Goal: Find specific page/section: Find specific page/section

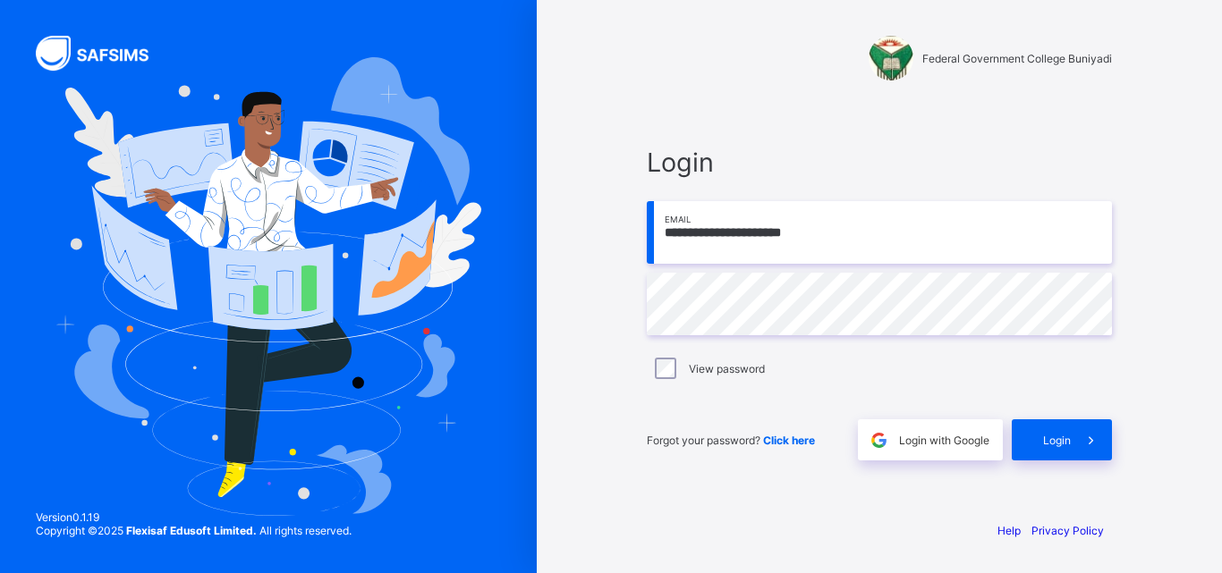
scroll to position [273188, 0]
click at [1080, 450] on span at bounding box center [1090, 439] width 41 height 41
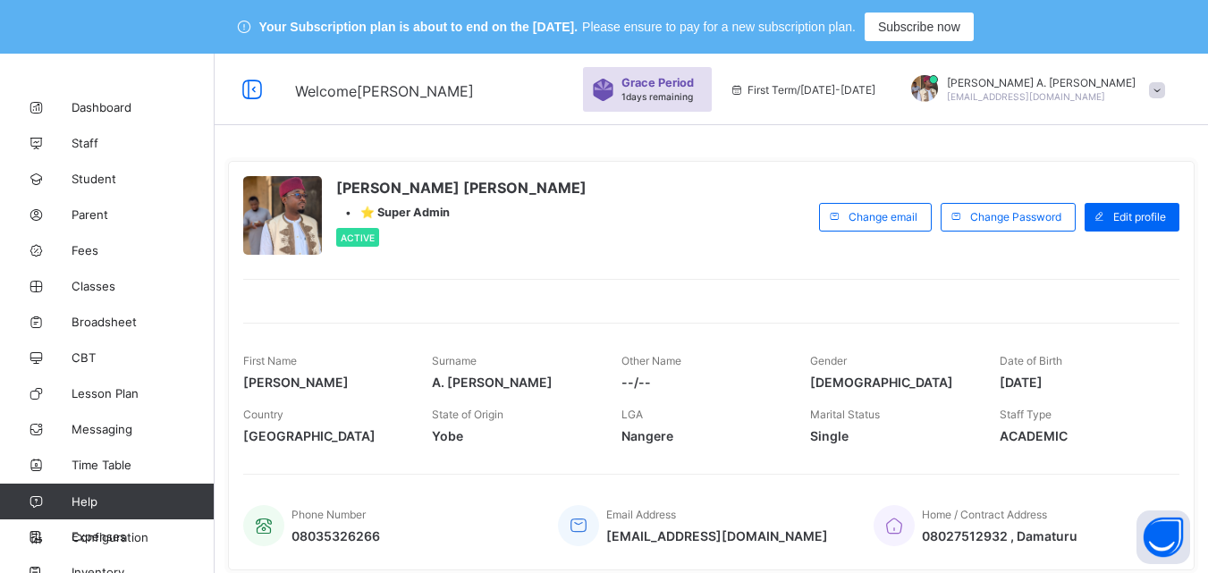
scroll to position [273188, 0]
click at [613, 258] on div "[PERSON_NAME] [PERSON_NAME] • ⭐ Super Admin Active" at bounding box center [526, 216] width 567 height 81
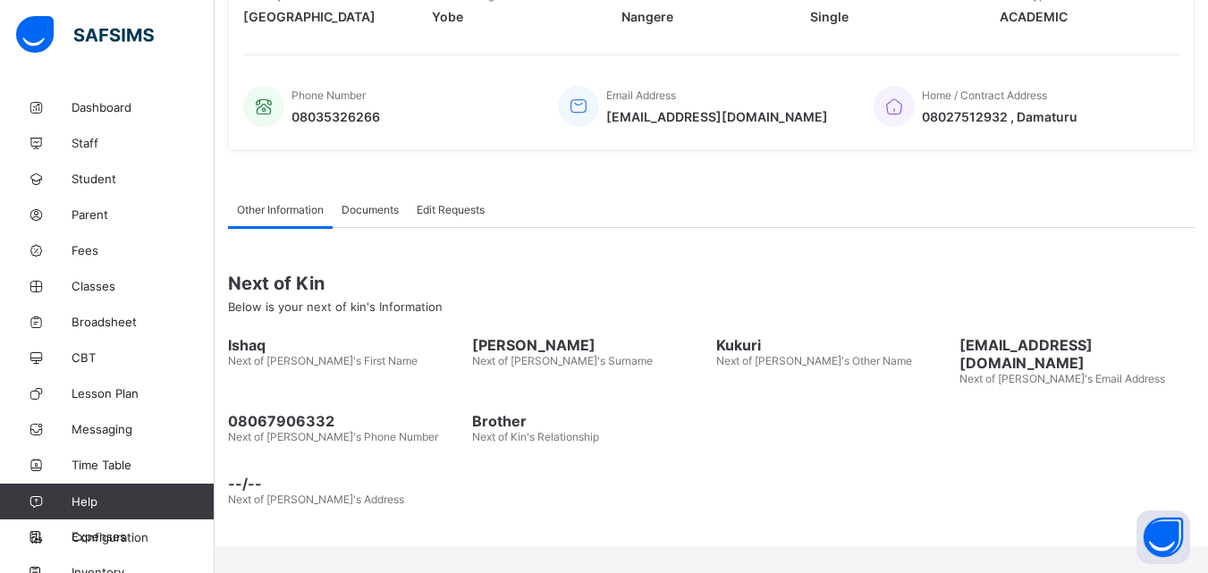
scroll to position [421, 0]
click at [117, 288] on span "Classes" at bounding box center [143, 286] width 143 height 14
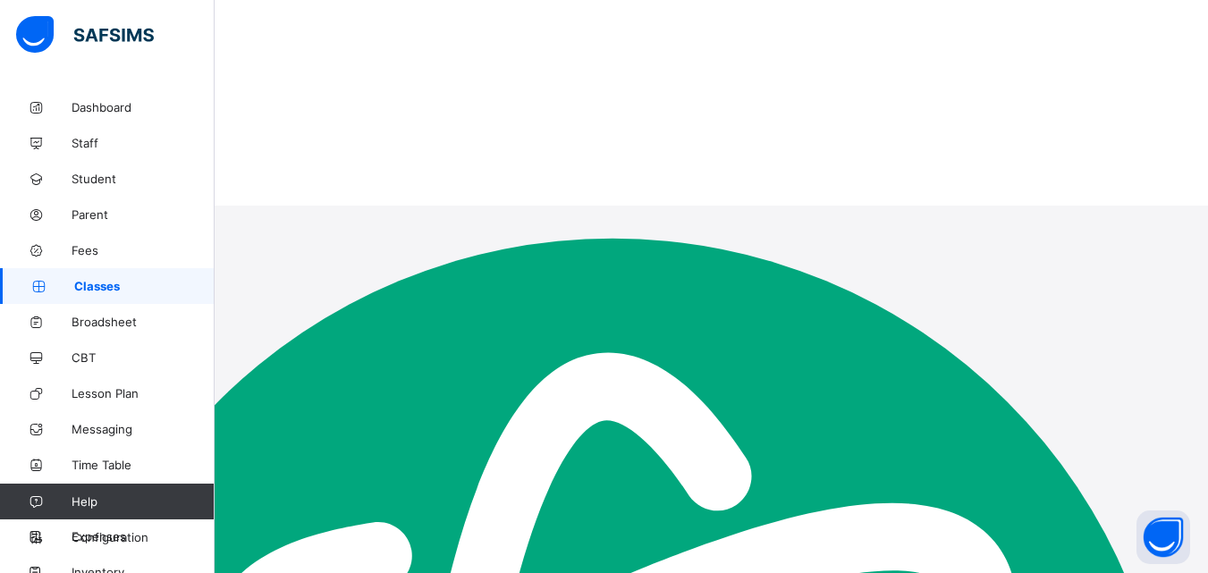
scroll to position [54, 0]
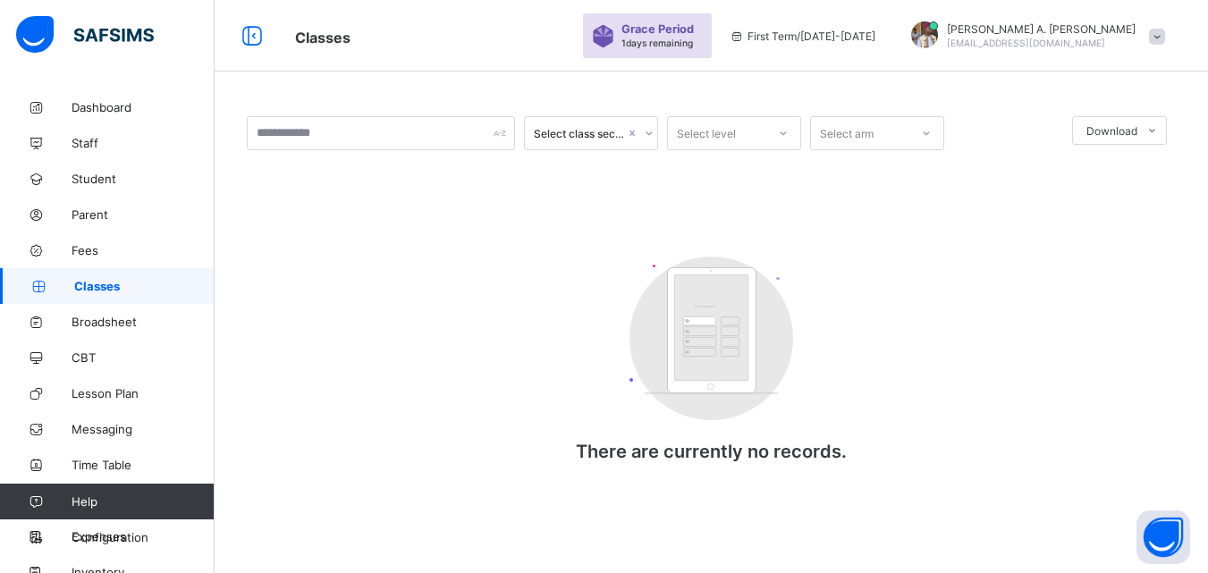
click at [117, 288] on span "Classes" at bounding box center [144, 286] width 140 height 14
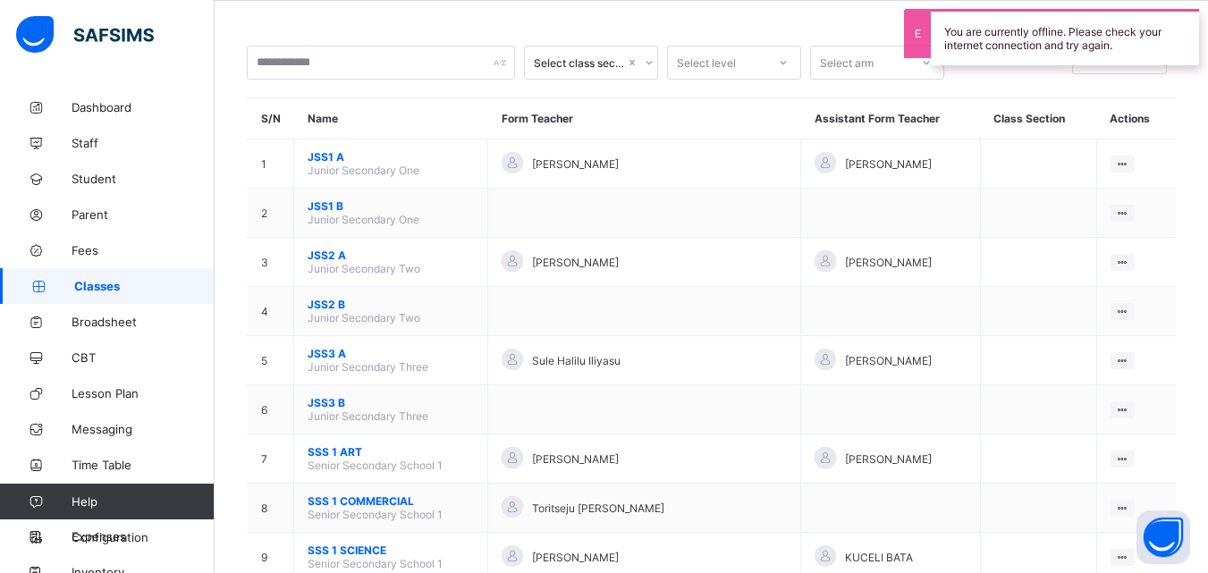
scroll to position [114, 0]
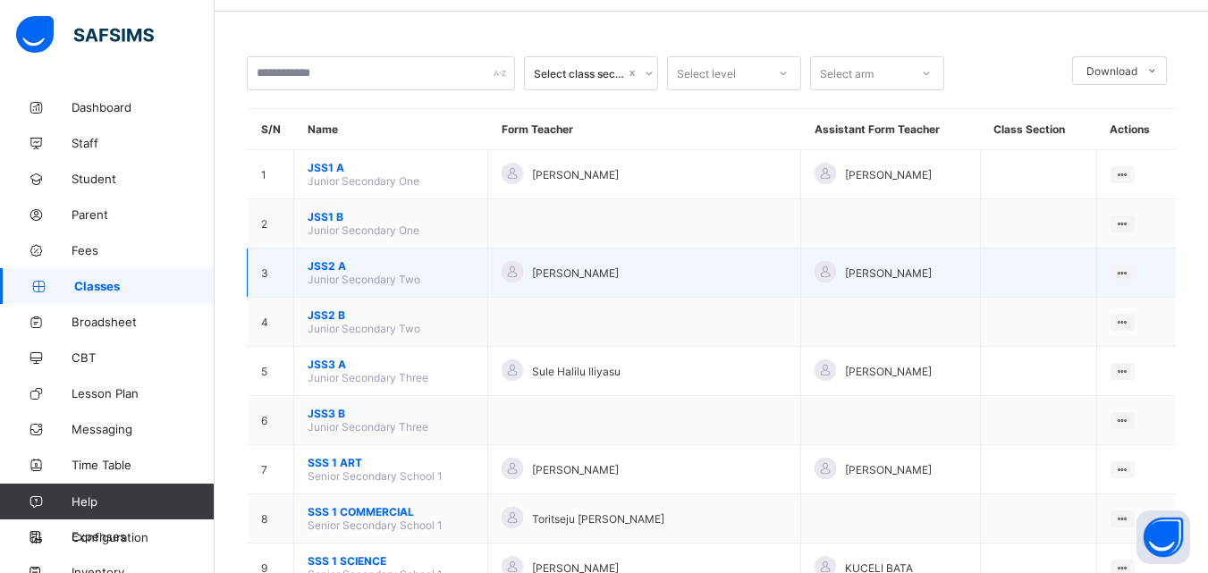
click at [383, 273] on span "JSS2 A" at bounding box center [391, 265] width 166 height 13
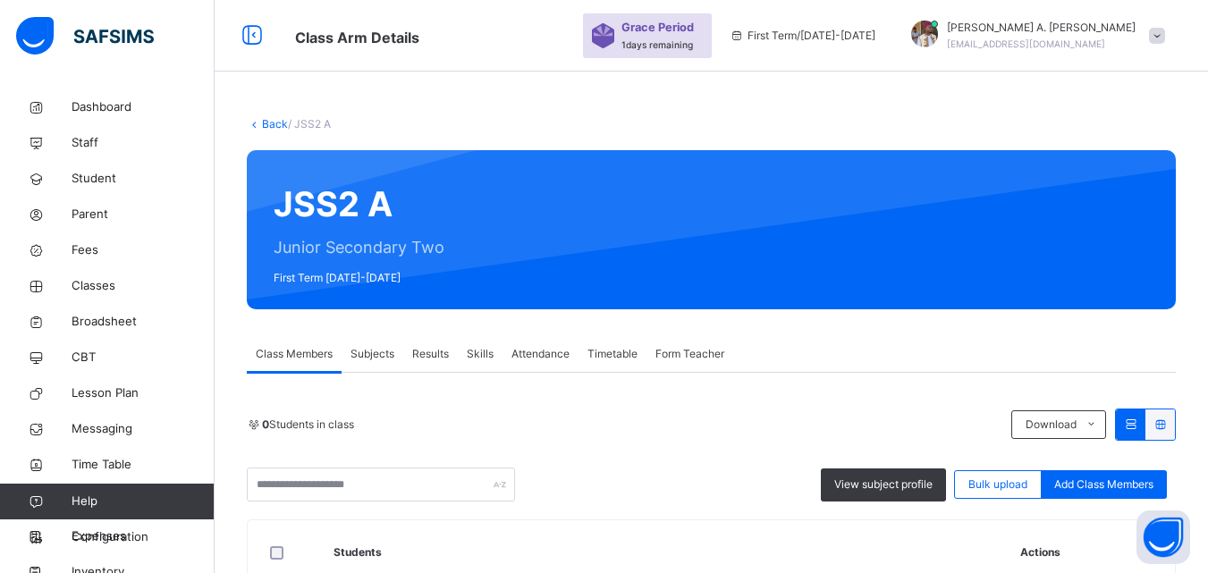
scroll to position [114, 0]
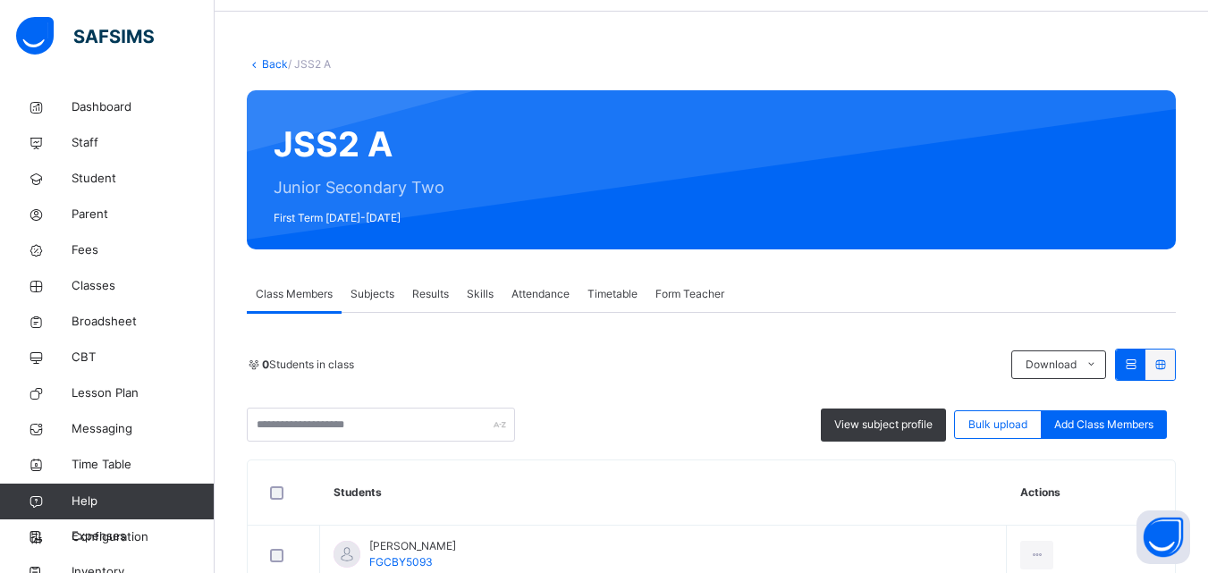
click at [444, 355] on div "0 Students in class Download Pdf Report Excel Report" at bounding box center [711, 365] width 929 height 32
click at [544, 360] on div "62 Students in class" at bounding box center [625, 365] width 756 height 16
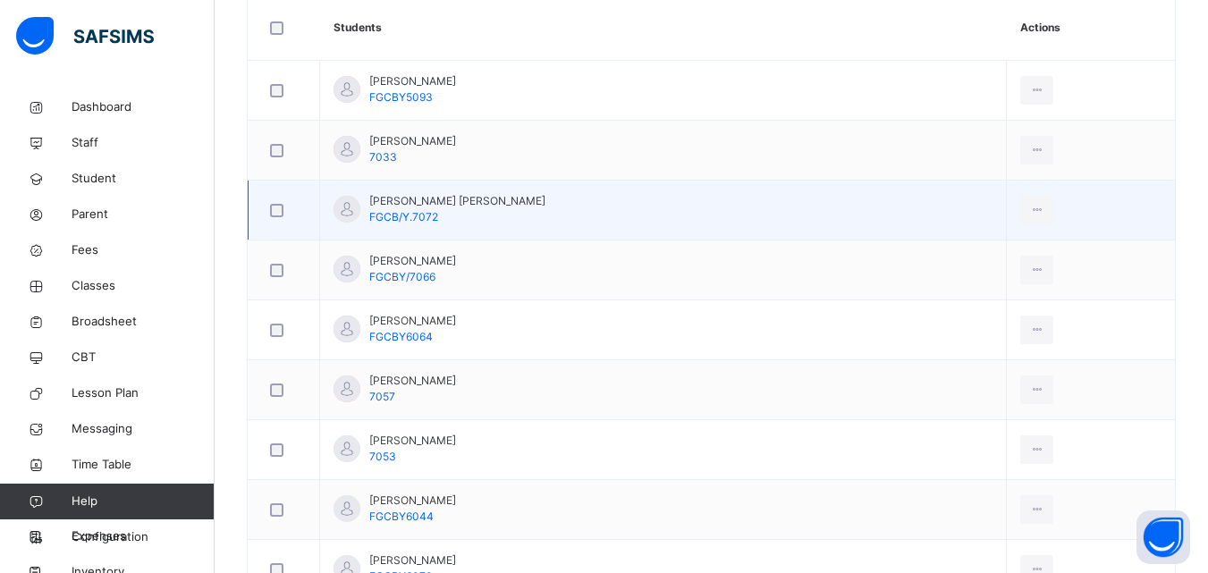
scroll to position [543, 0]
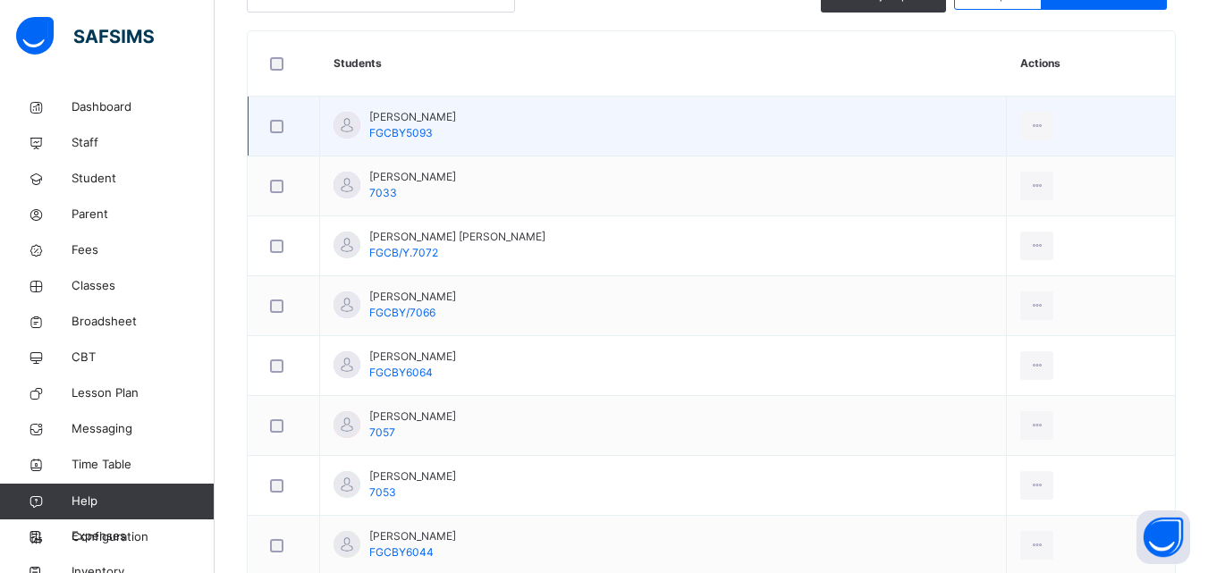
click at [921, 109] on td "[PERSON_NAME] FGCBY5093" at bounding box center [663, 127] width 687 height 60
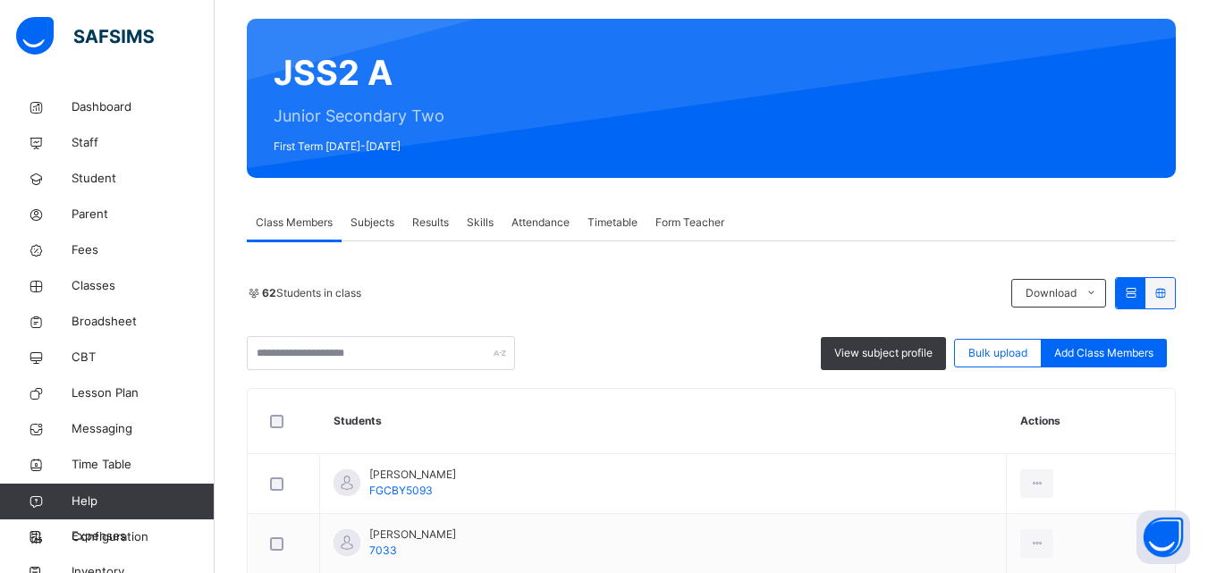
scroll to position [221, 0]
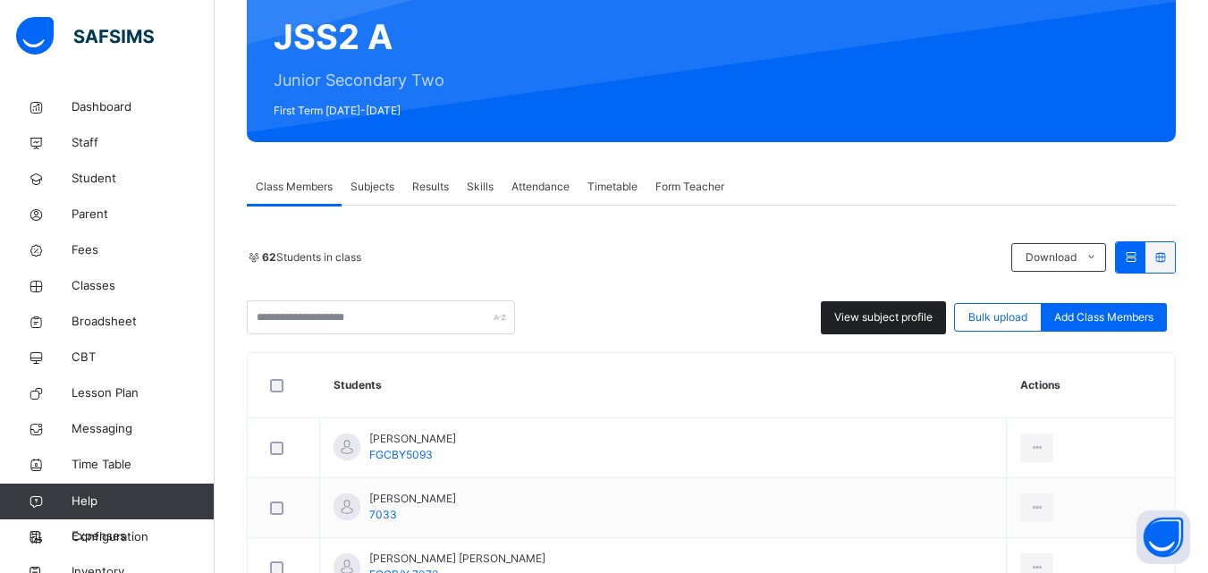
click at [903, 324] on span "View subject profile" at bounding box center [883, 317] width 98 height 16
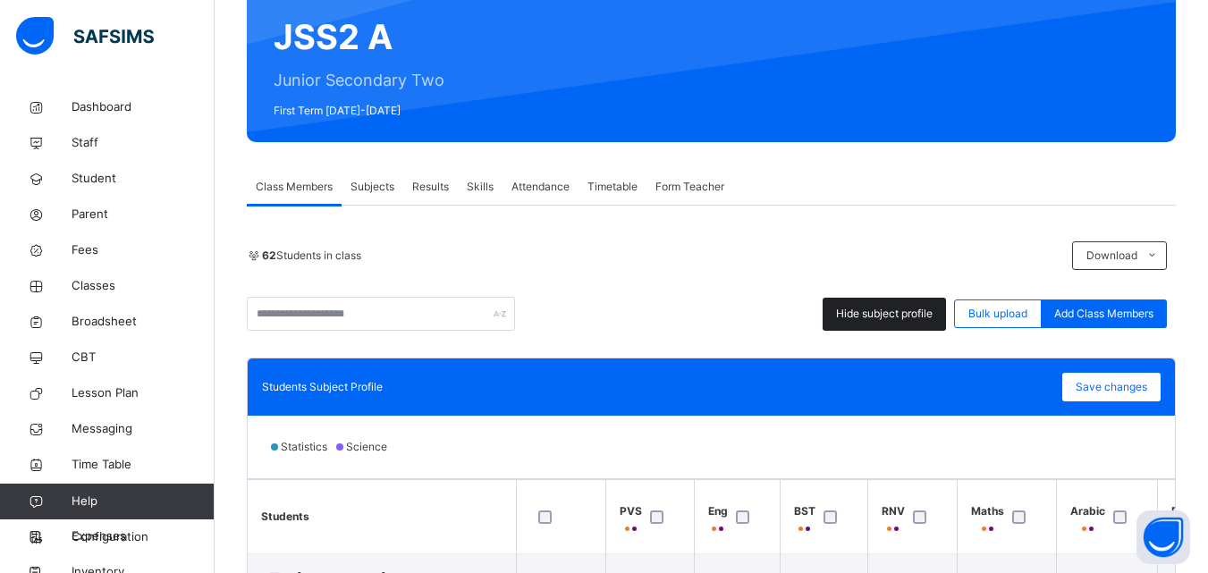
click at [903, 324] on div "Hide subject profile" at bounding box center [884, 314] width 123 height 33
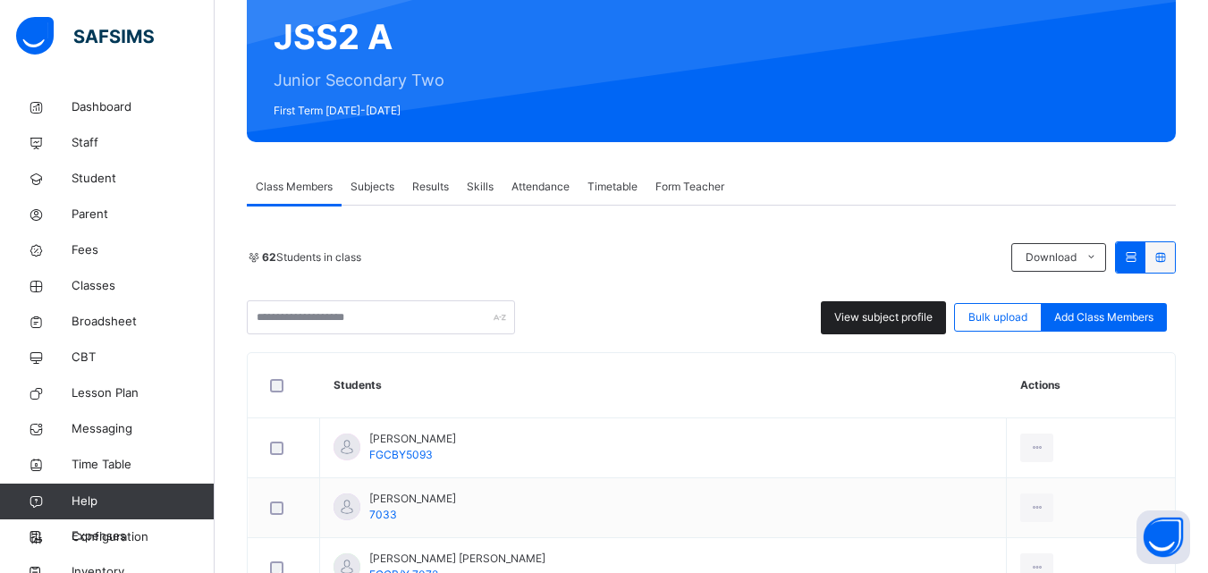
click at [889, 317] on span "View subject profile" at bounding box center [883, 317] width 98 height 16
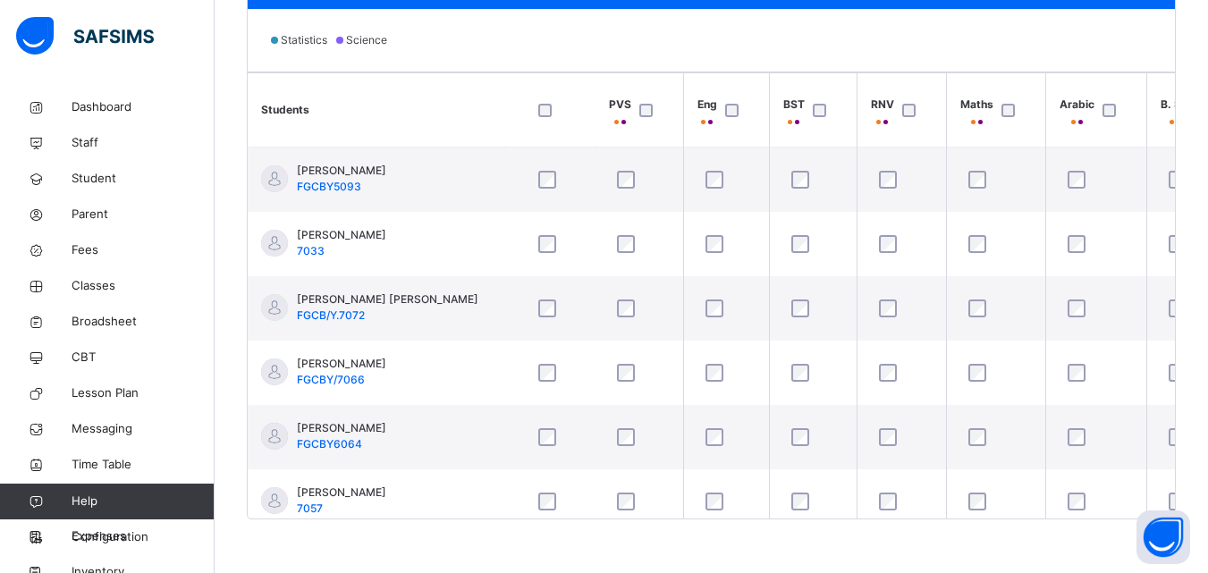
scroll to position [0, 0]
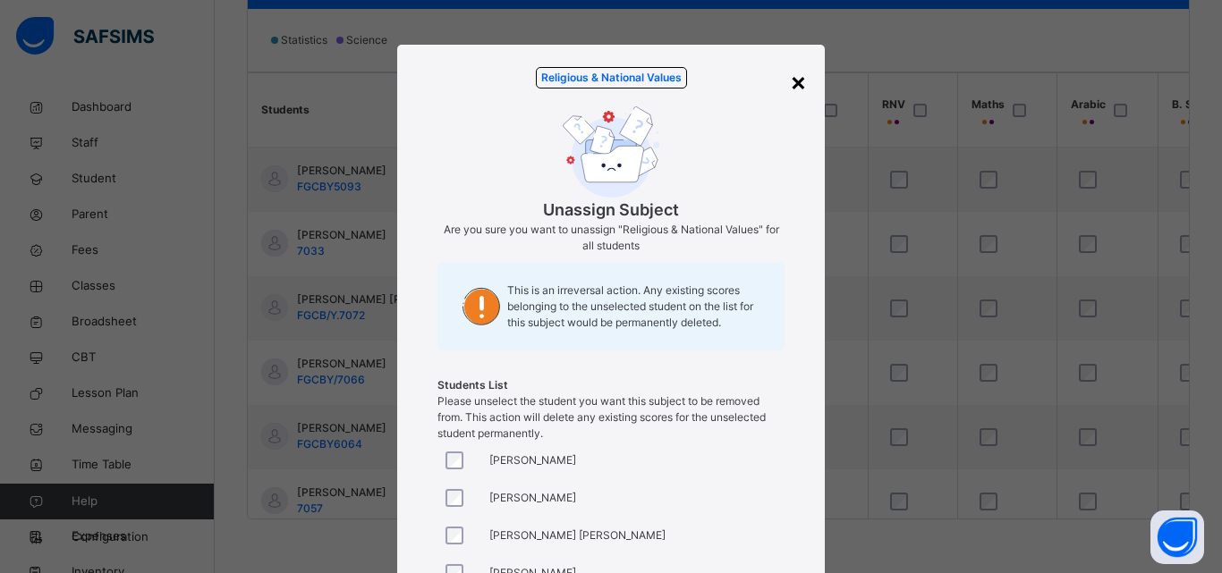
click at [792, 83] on div "×" at bounding box center [798, 82] width 17 height 38
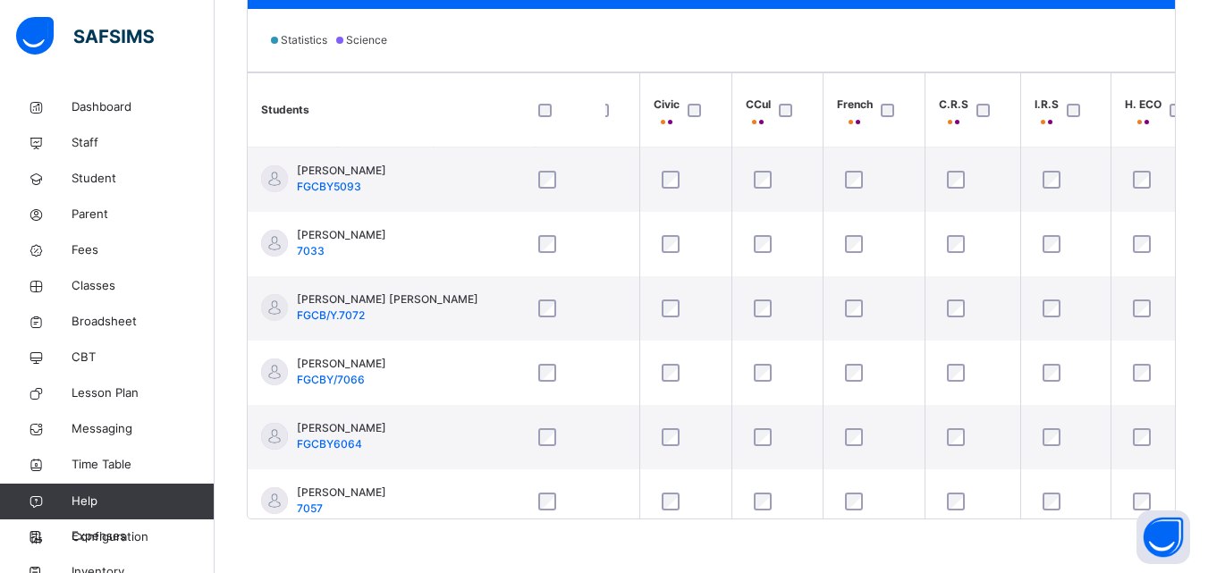
scroll to position [0, 843]
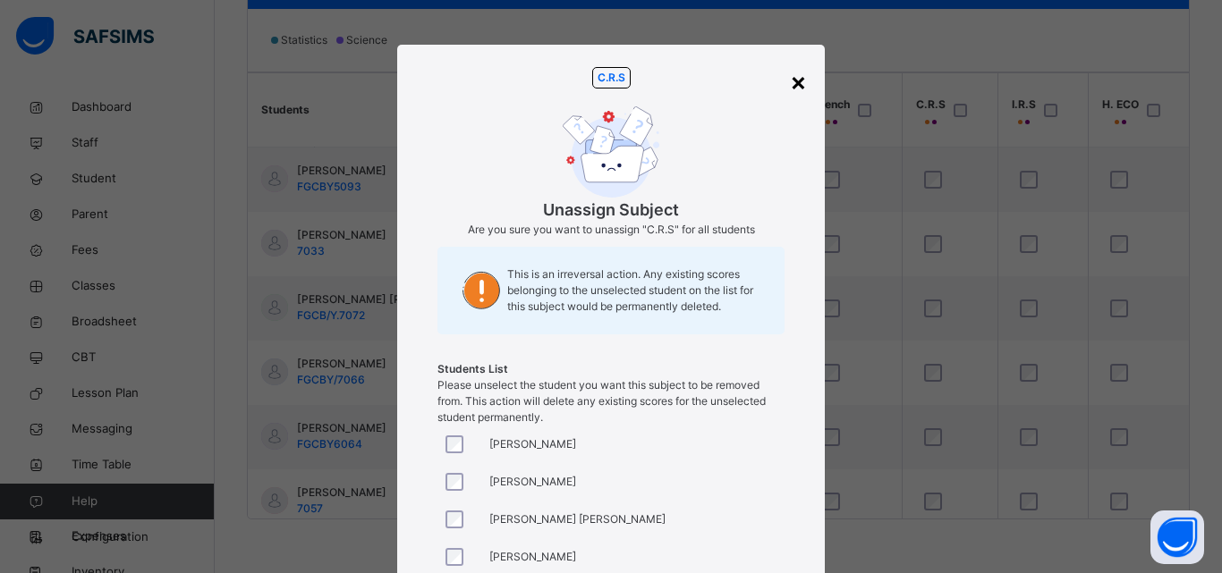
click at [791, 80] on div "×" at bounding box center [798, 82] width 17 height 38
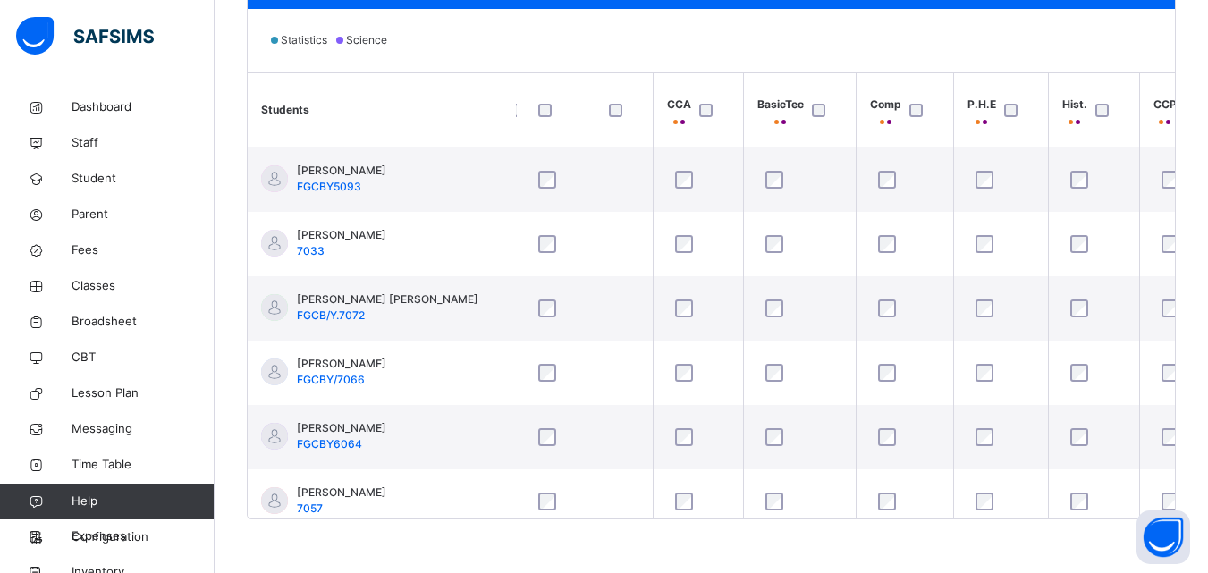
scroll to position [0, 1725]
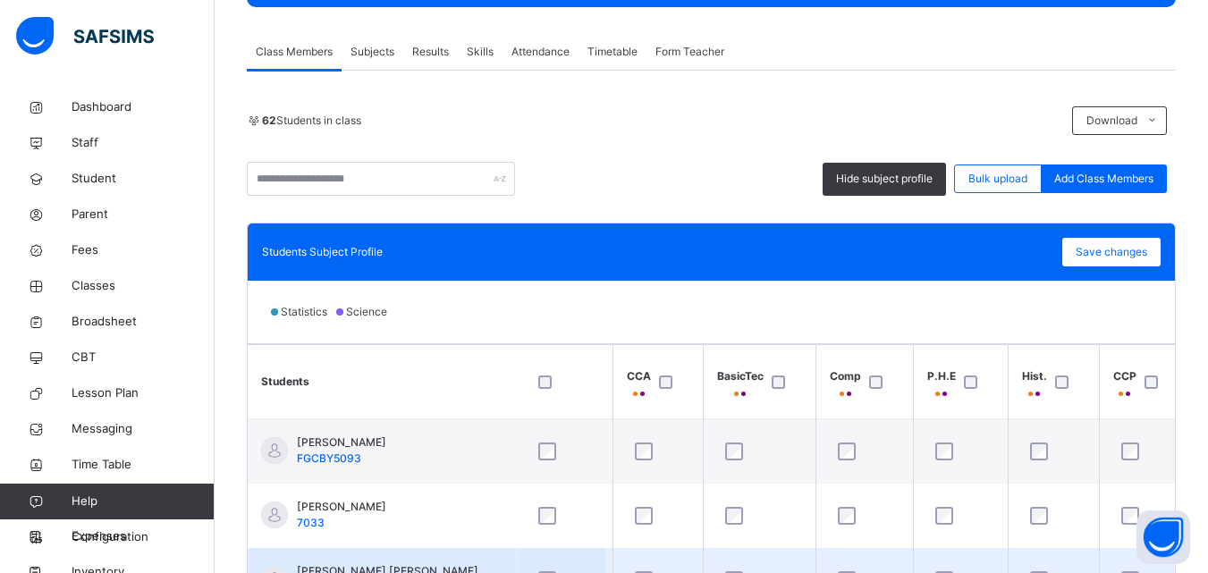
click at [1142, 248] on span "Save changes" at bounding box center [1112, 252] width 72 height 16
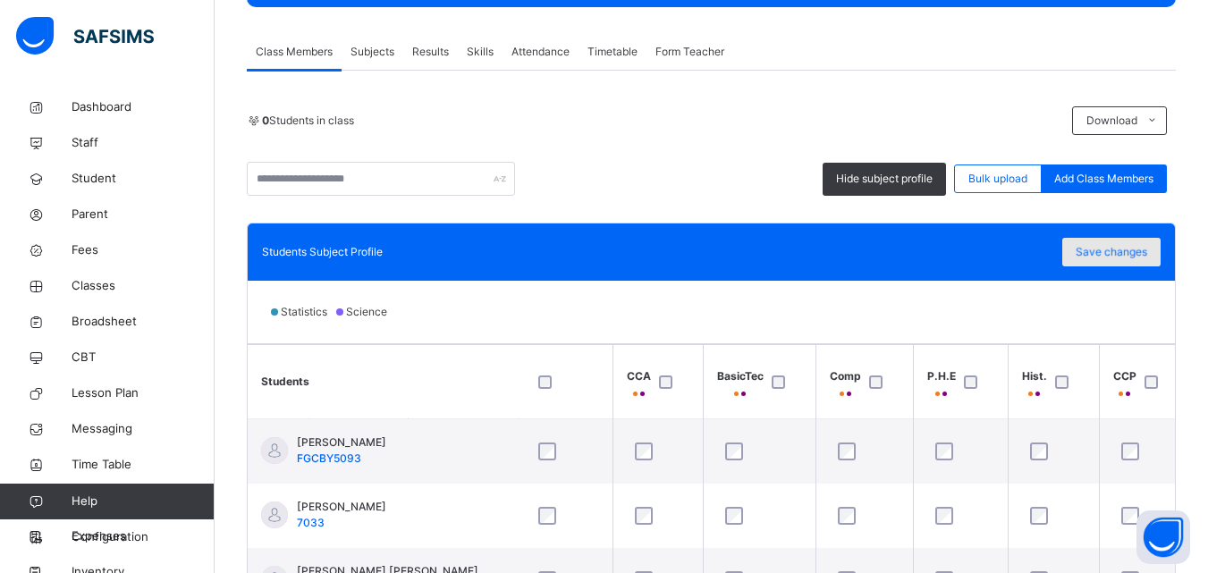
click at [1120, 250] on div "Save changes" at bounding box center [1111, 252] width 98 height 29
click at [1117, 247] on span "Save changes" at bounding box center [1112, 252] width 72 height 16
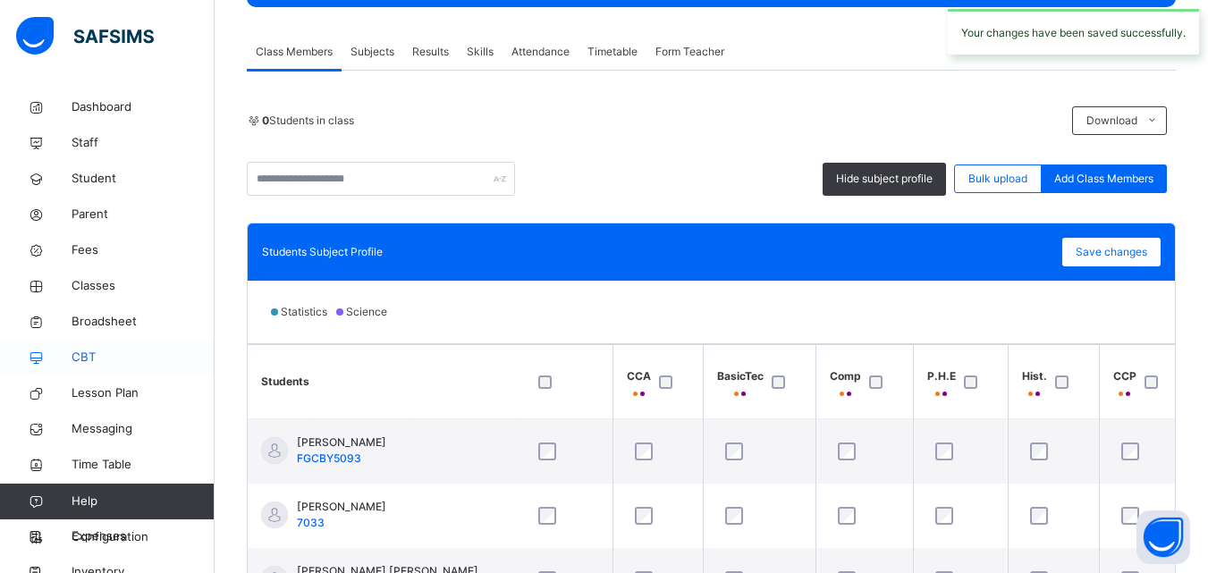
click at [78, 357] on span "CBT" at bounding box center [143, 358] width 143 height 18
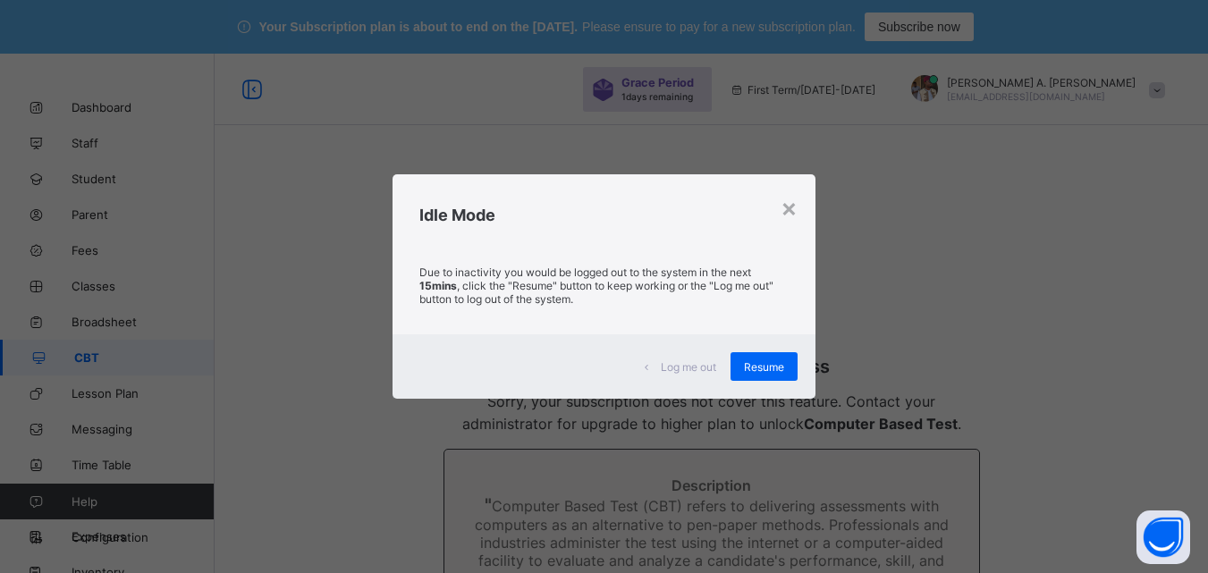
scroll to position [273188, 0]
